Goal: Check status: Check status

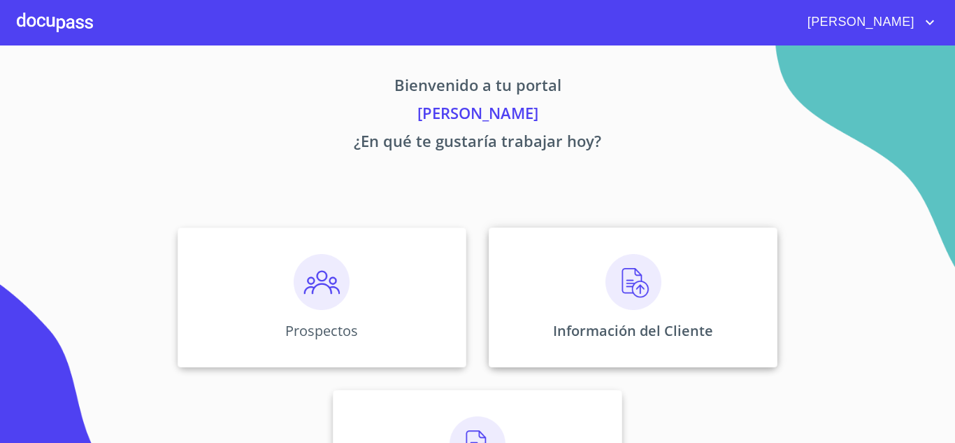
click at [624, 289] on img at bounding box center [633, 282] width 56 height 56
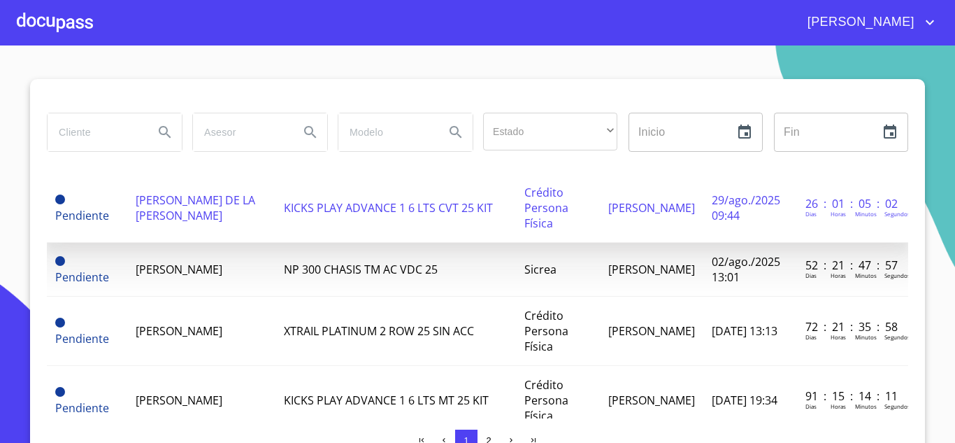
scroll to position [70, 0]
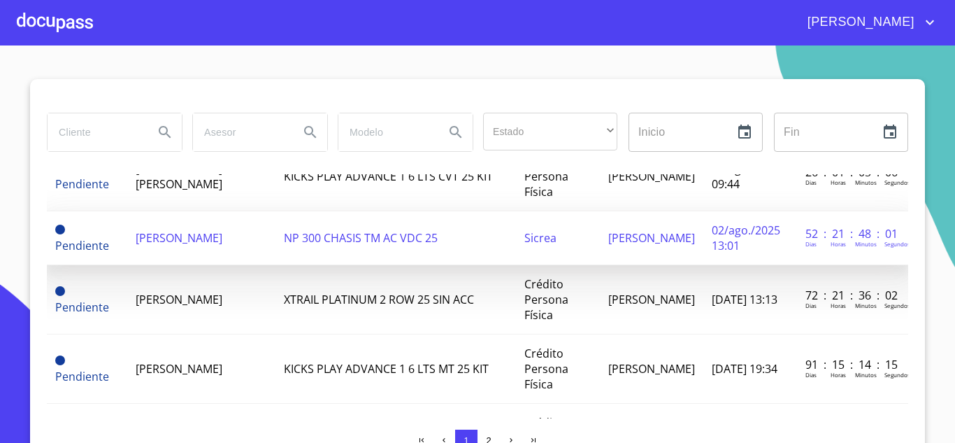
click at [156, 234] on span "[PERSON_NAME]" at bounding box center [179, 237] width 87 height 15
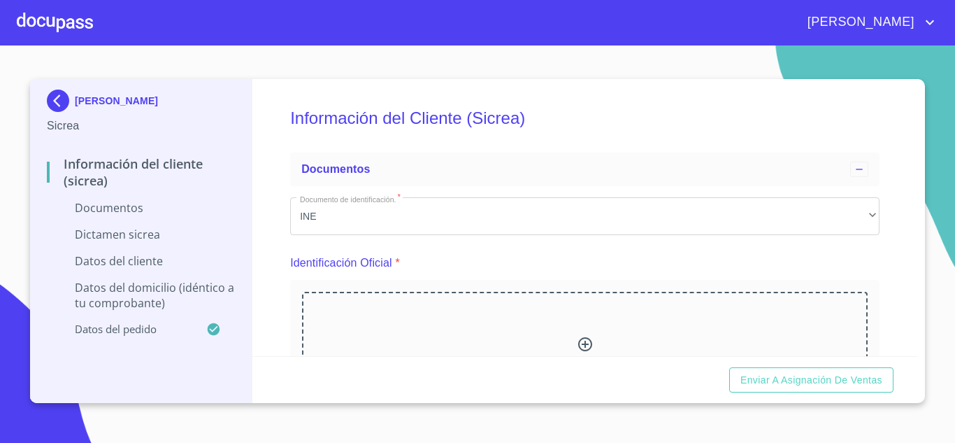
click at [66, 20] on div at bounding box center [55, 22] width 76 height 45
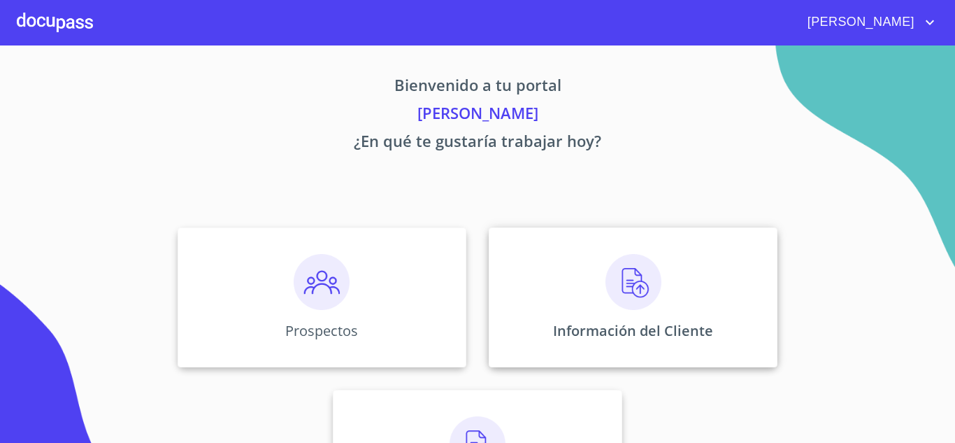
click at [617, 292] on img at bounding box center [633, 282] width 56 height 56
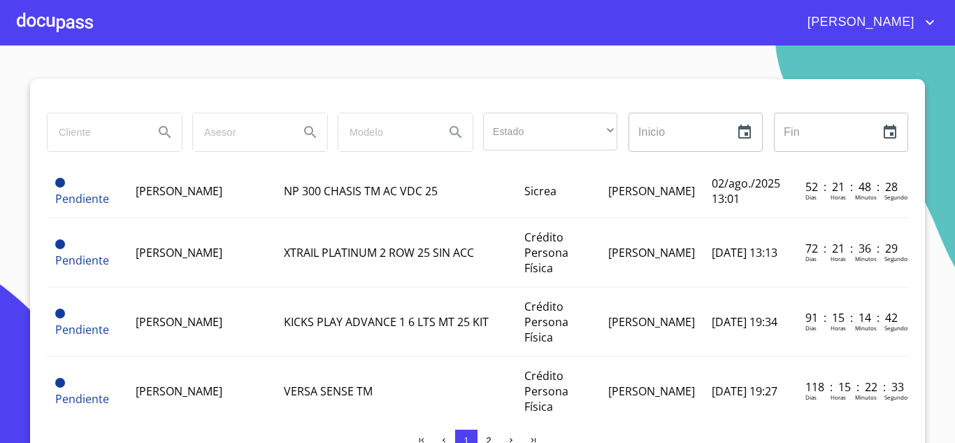
scroll to position [140, 0]
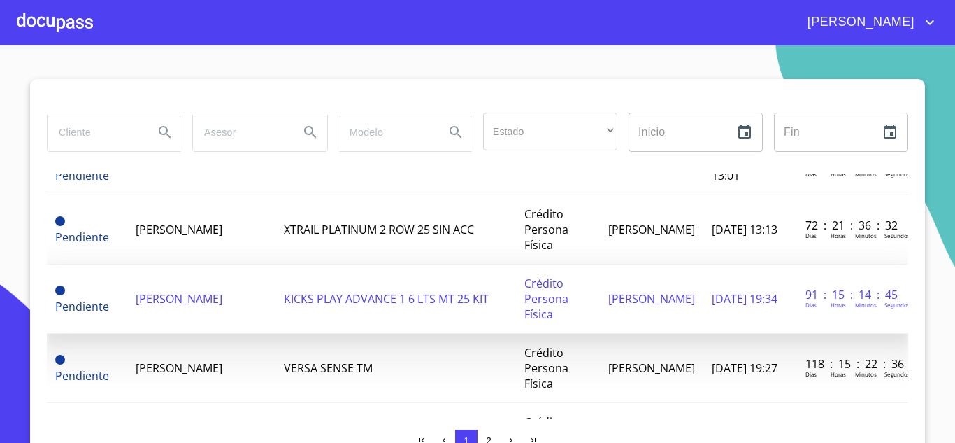
click at [216, 315] on td "[PERSON_NAME]" at bounding box center [201, 298] width 148 height 69
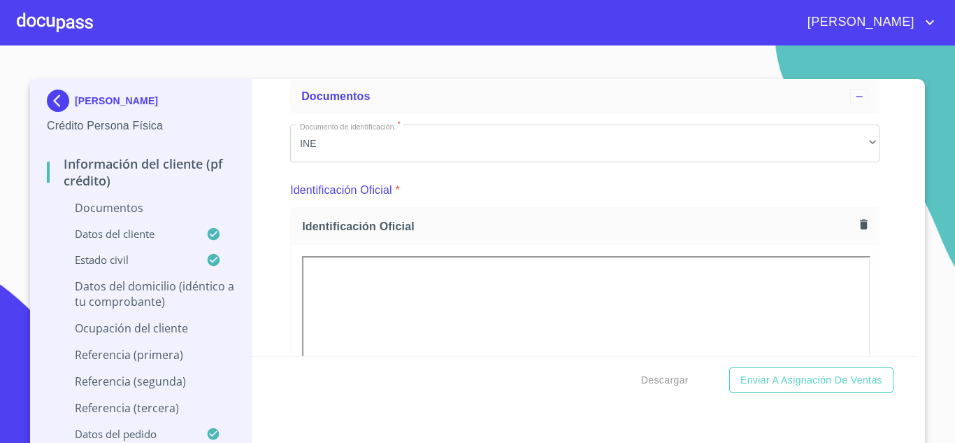
scroll to position [70, 0]
click at [80, 25] on div at bounding box center [55, 22] width 76 height 45
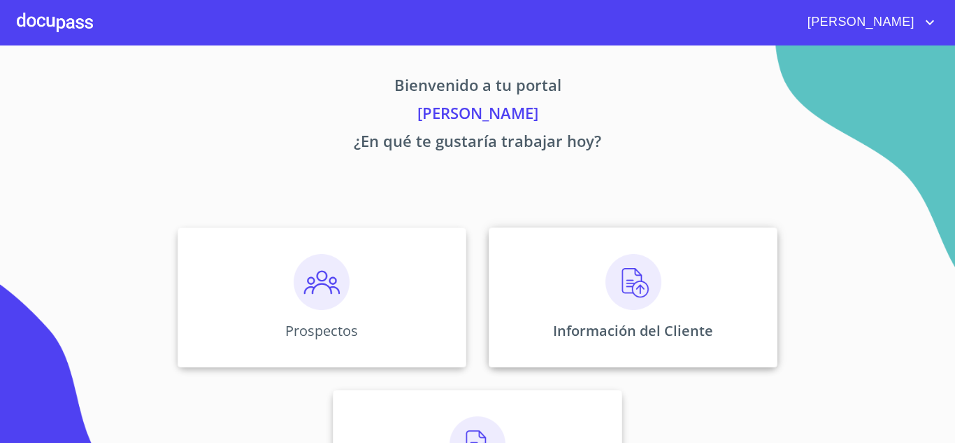
click at [617, 300] on img at bounding box center [633, 282] width 56 height 56
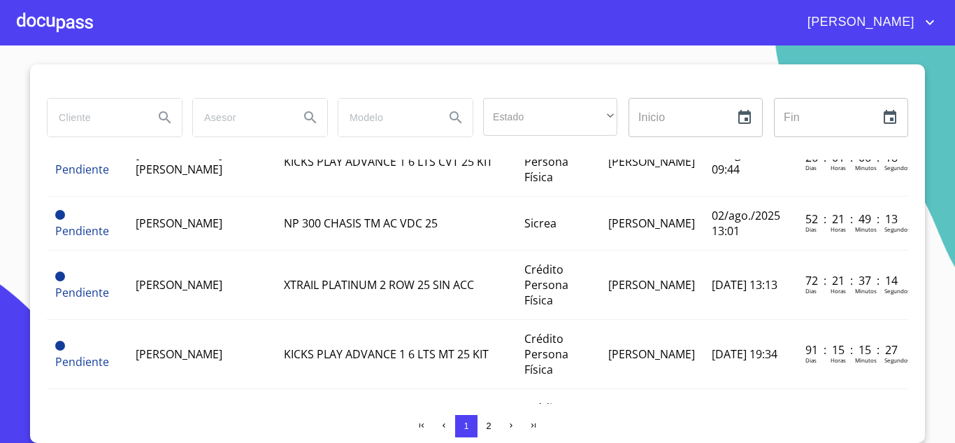
scroll to position [210, 0]
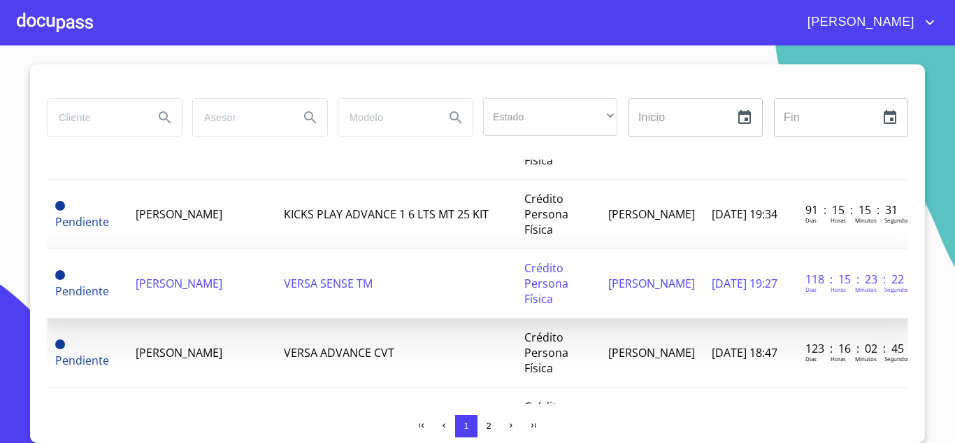
click at [211, 291] on span "[PERSON_NAME]" at bounding box center [179, 282] width 87 height 15
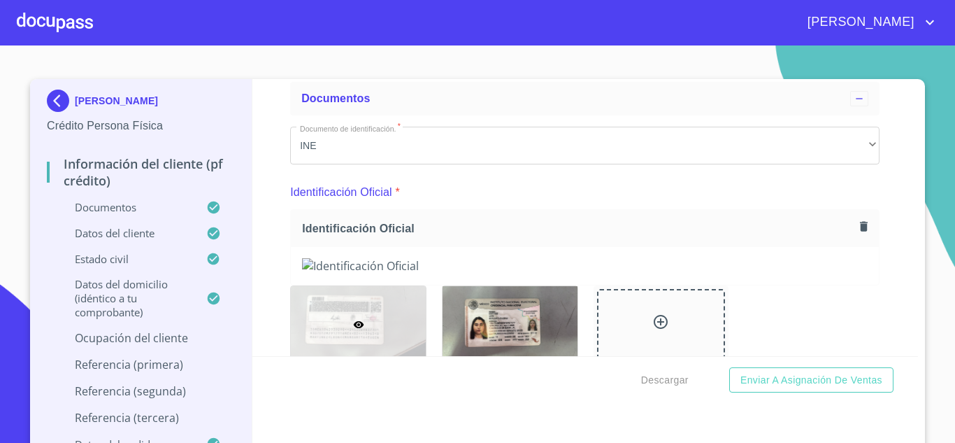
scroll to position [70, 0]
click at [634, 222] on span "Identificación Oficial" at bounding box center [578, 229] width 552 height 15
click at [870, 287] on div "Información del cliente (PF crédito) Documentos Documento de identificación.   …" at bounding box center [585, 217] width 666 height 277
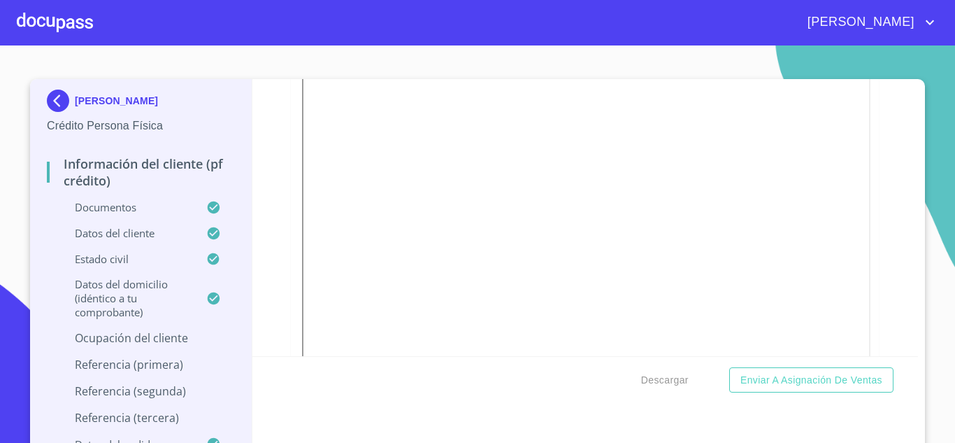
scroll to position [559, 0]
click at [870, 287] on div "Información del cliente (PF crédito) Documentos Documento de identificación.   …" at bounding box center [585, 217] width 666 height 277
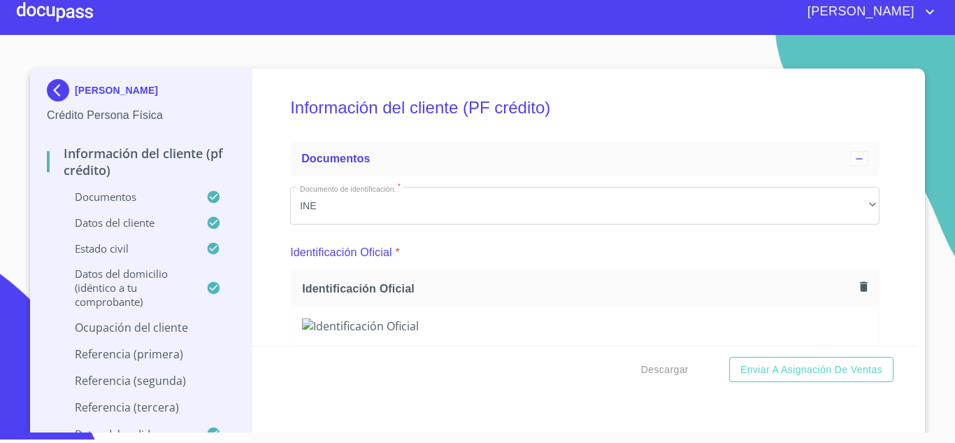
scroll to position [210, 0]
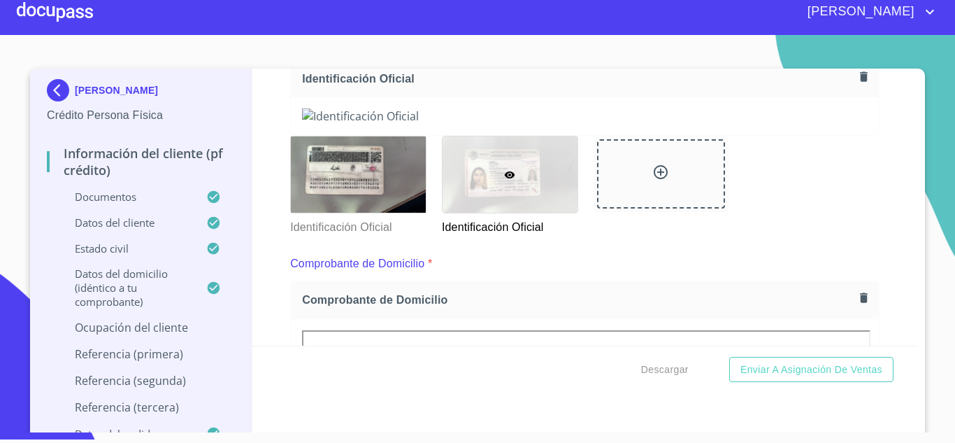
click at [724, 124] on img at bounding box center [585, 115] width 566 height 15
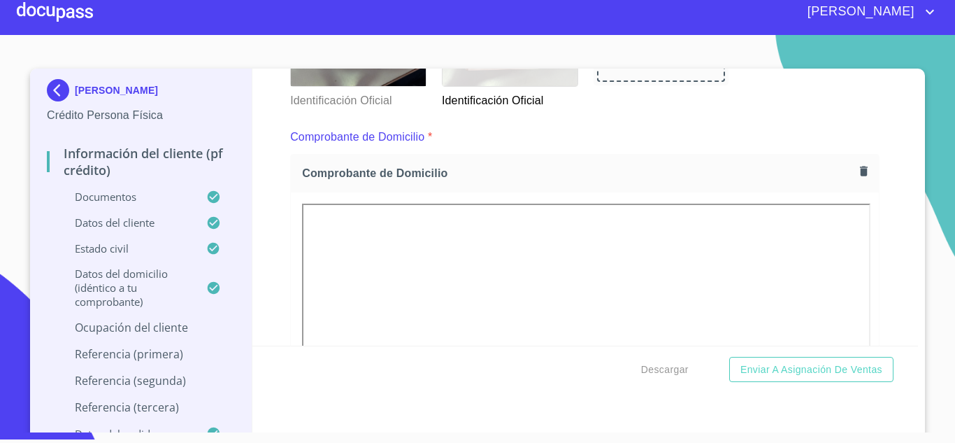
scroll to position [489, 0]
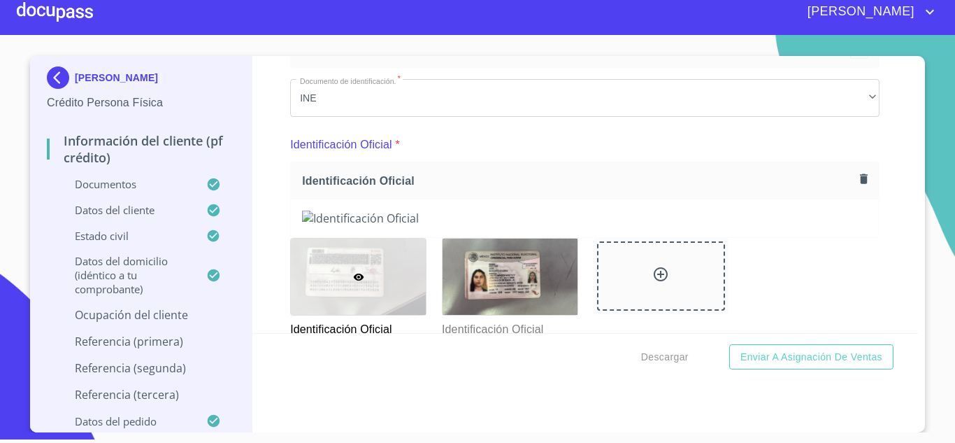
scroll to position [0, 0]
